Goal: Use online tool/utility: Utilize a website feature to perform a specific function

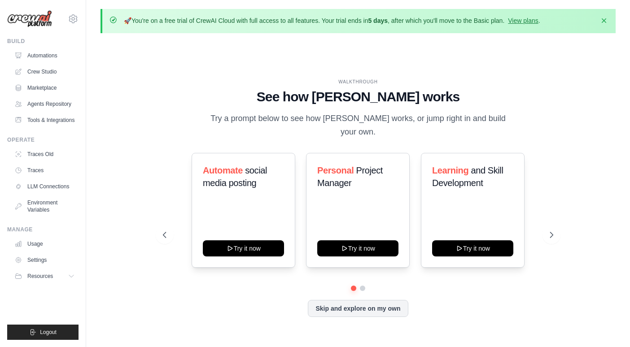
click at [384, 308] on button "Skip and explore on my own" at bounding box center [358, 308] width 100 height 17
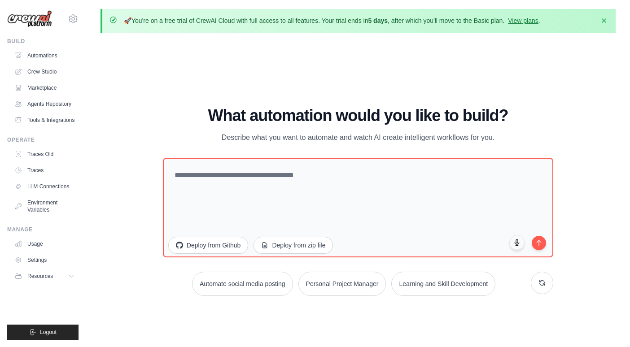
scroll to position [31, 0]
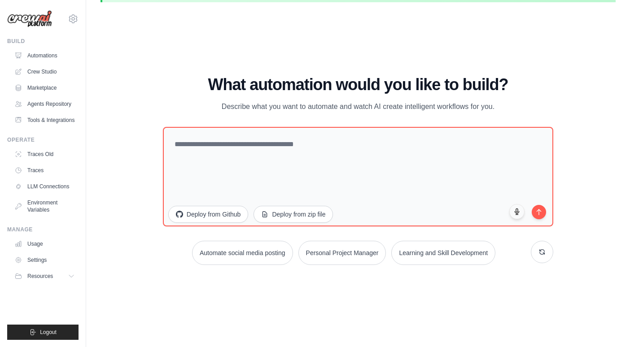
click at [356, 251] on button "Personal Project Manager" at bounding box center [343, 253] width 88 height 24
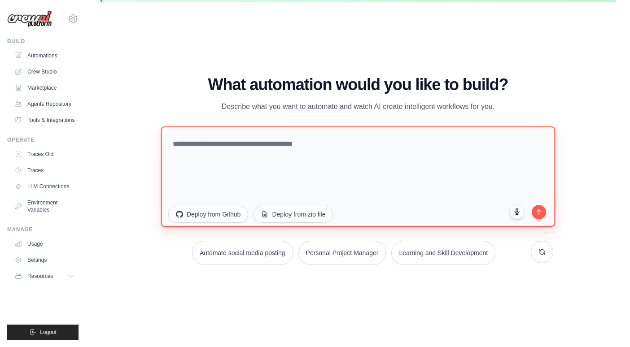
type textarea "**********"
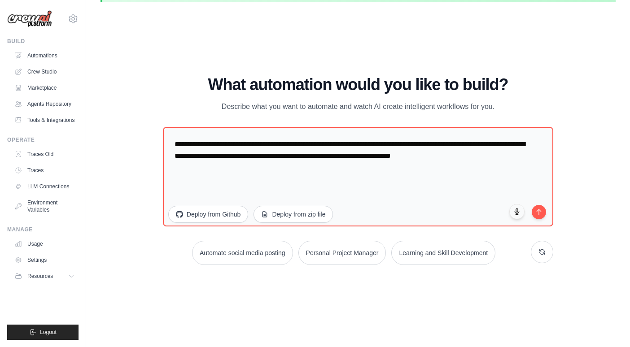
click at [355, 253] on button "Personal Project Manager" at bounding box center [343, 253] width 88 height 24
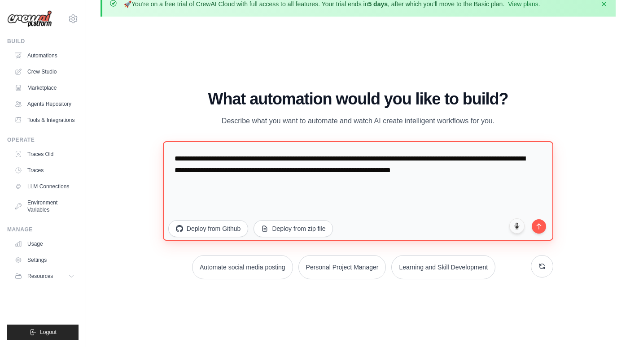
scroll to position [0, 0]
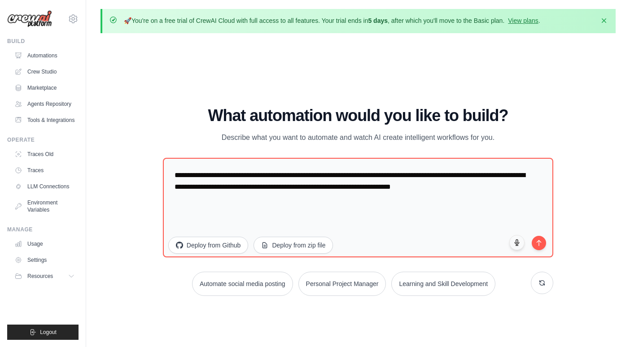
click at [538, 280] on button at bounding box center [542, 283] width 22 height 22
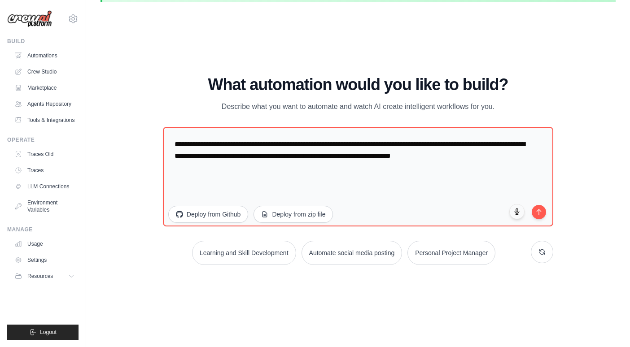
click at [538, 212] on icon "submit" at bounding box center [539, 212] width 7 height 7
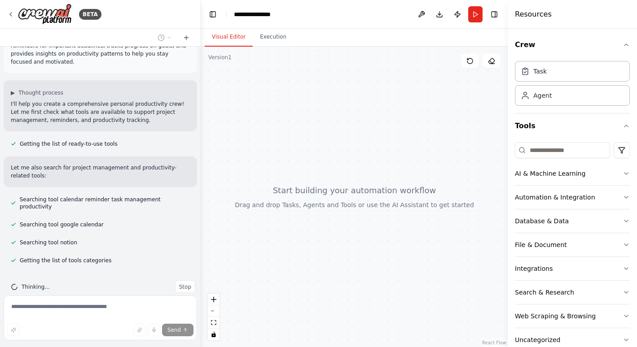
scroll to position [45, 0]
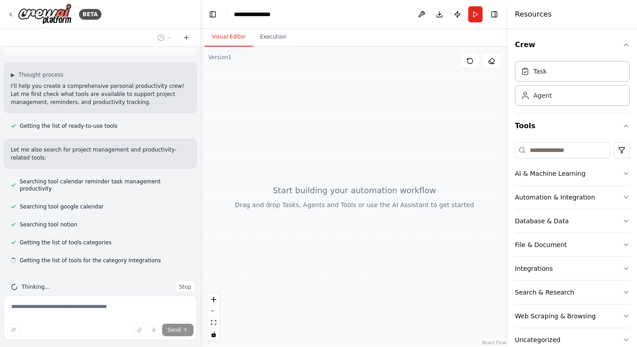
click at [11, 13] on icon at bounding box center [10, 14] width 7 height 7
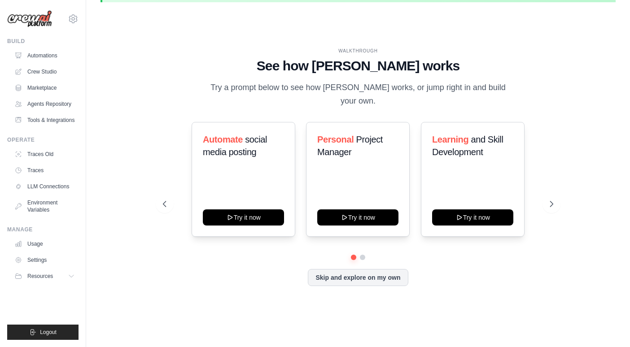
click at [45, 70] on link "Crew Studio" at bounding box center [45, 72] width 68 height 14
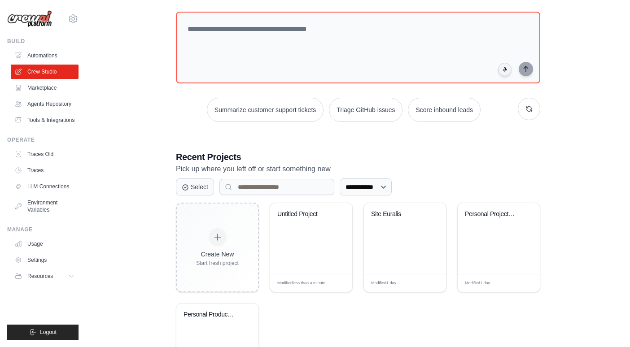
scroll to position [78, 0]
click at [400, 253] on div "Site Euralis" at bounding box center [405, 238] width 82 height 71
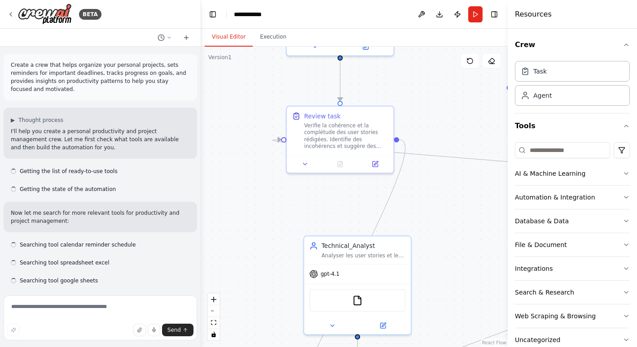
scroll to position [936, 0]
